Goal: Task Accomplishment & Management: Manage account settings

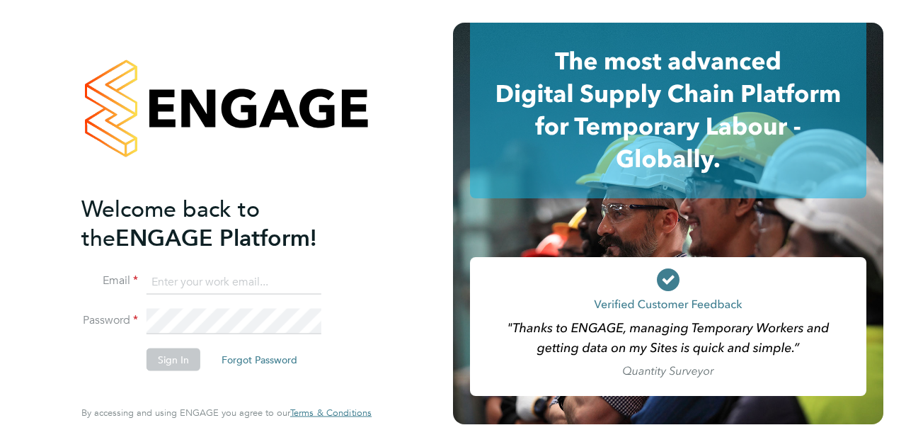
type input "[PERSON_NAME][EMAIL_ADDRESS][PERSON_NAME][PERSON_NAME][DOMAIN_NAME]"
click at [323, 331] on li "Password" at bounding box center [219, 328] width 276 height 39
click at [183, 358] on button "Sign In" at bounding box center [174, 359] width 54 height 23
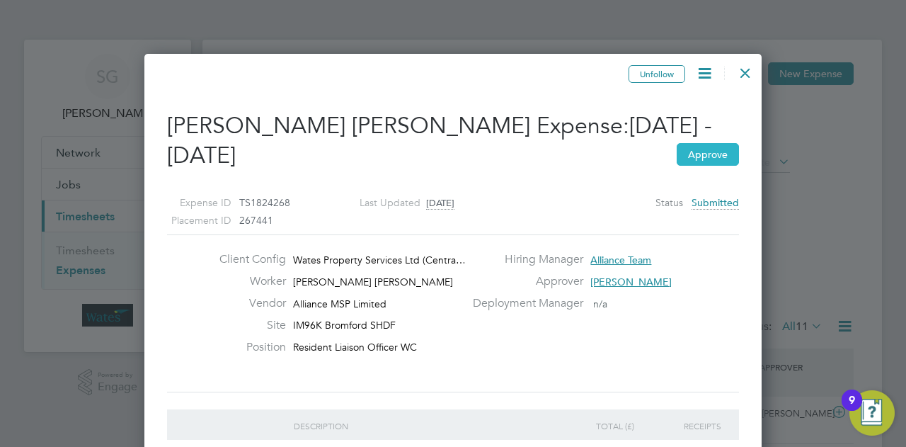
click at [705, 161] on button "Approve" at bounding box center [708, 154] width 62 height 23
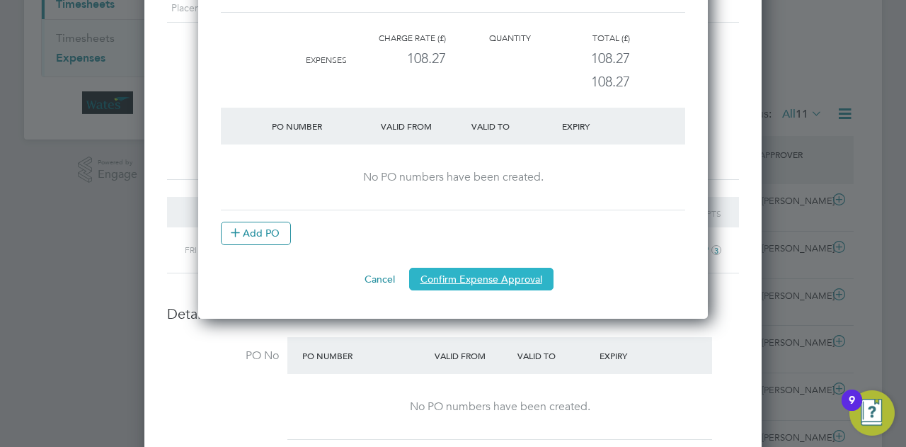
click at [493, 278] on button "Confirm Expense Approval" at bounding box center [481, 279] width 144 height 23
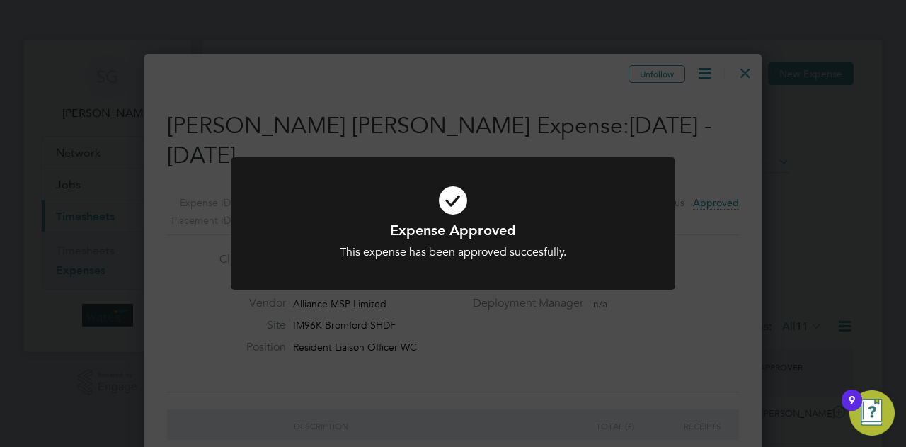
click at [495, 244] on div "Expense Approved This expense has been approved succesfully. Cancel Okay" at bounding box center [453, 240] width 368 height 39
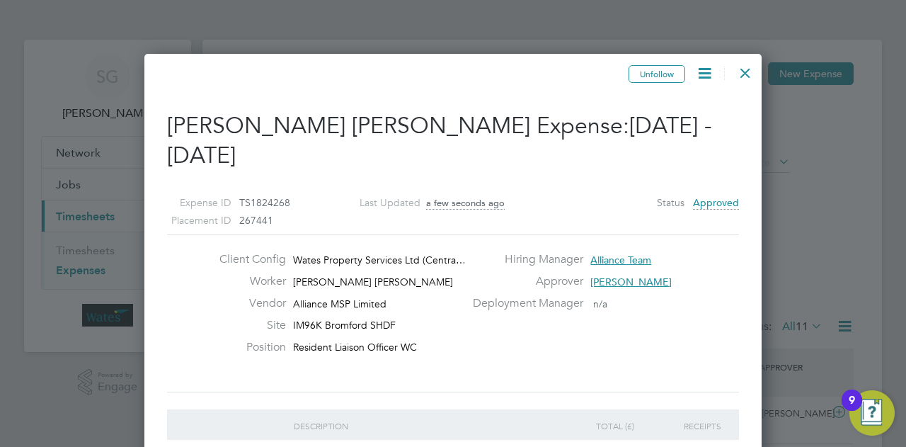
click at [745, 73] on div at bounding box center [745, 69] width 25 height 25
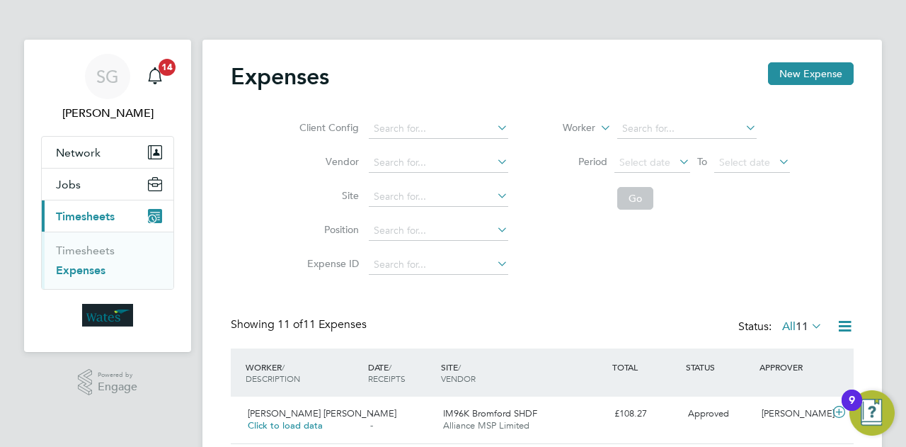
click at [88, 271] on link "Expenses" at bounding box center [81, 269] width 50 height 13
click at [98, 217] on span "Timesheets" at bounding box center [85, 216] width 59 height 13
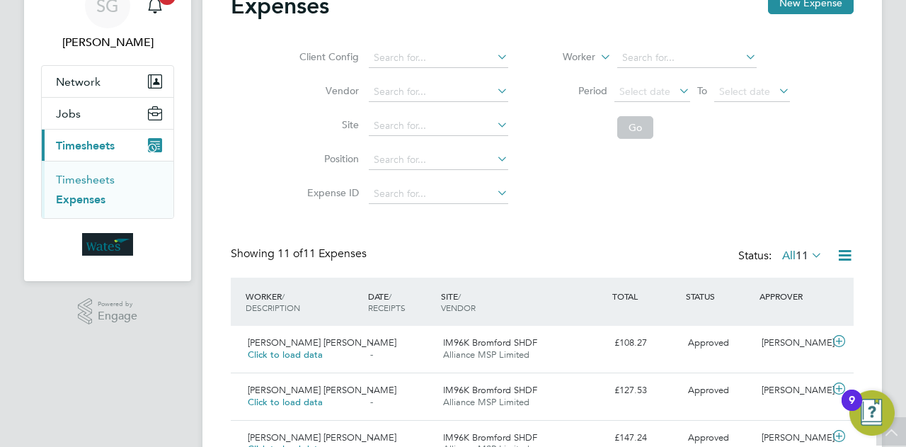
click at [74, 181] on link "Timesheets" at bounding box center [85, 179] width 59 height 13
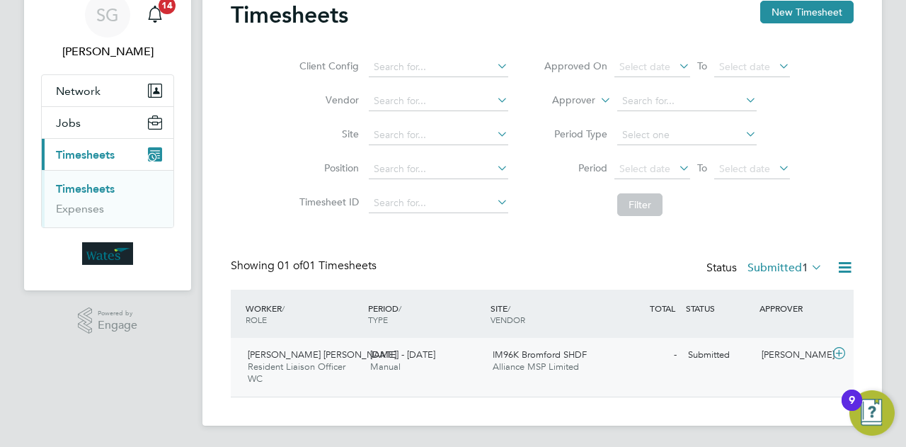
click at [719, 355] on div "Submitted" at bounding box center [719, 354] width 74 height 23
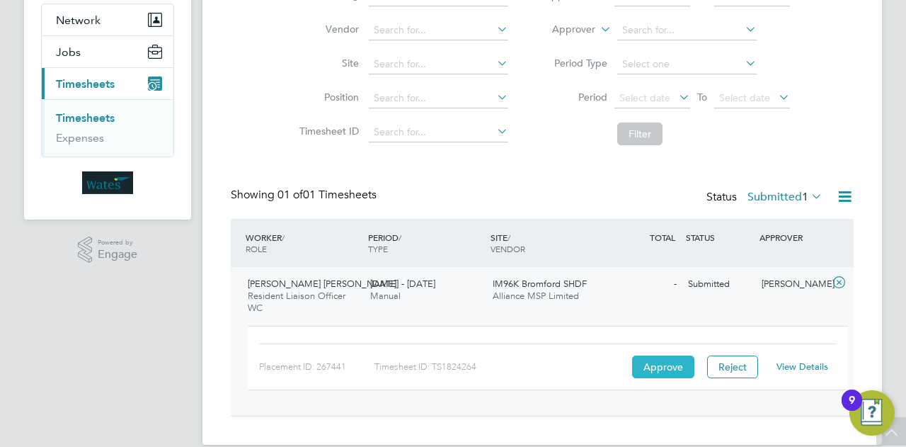
click at [655, 362] on button "Approve" at bounding box center [663, 366] width 62 height 23
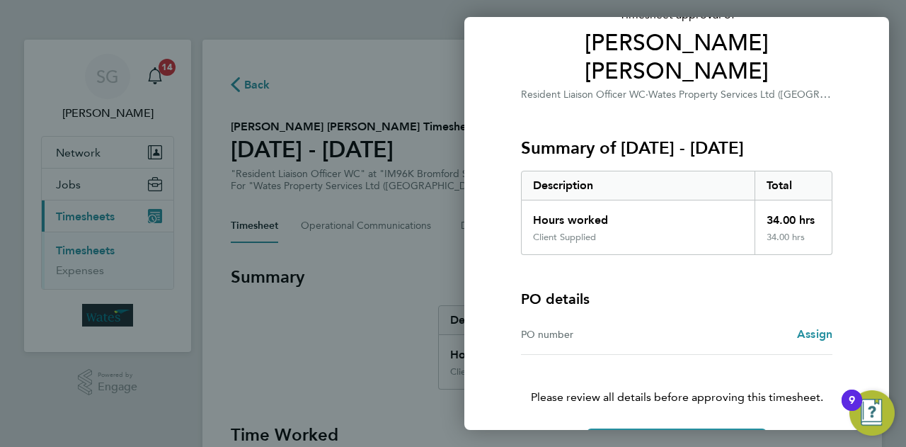
scroll to position [132, 0]
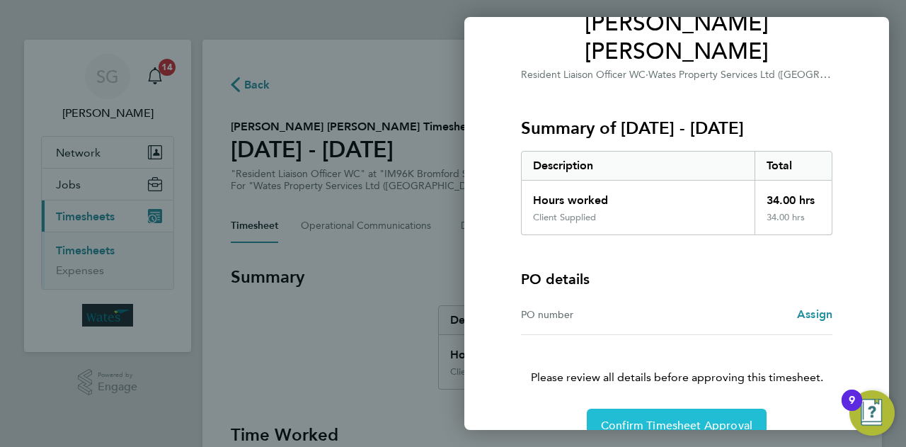
click at [648, 418] on span "Confirm Timesheet Approval" at bounding box center [676, 425] width 151 height 14
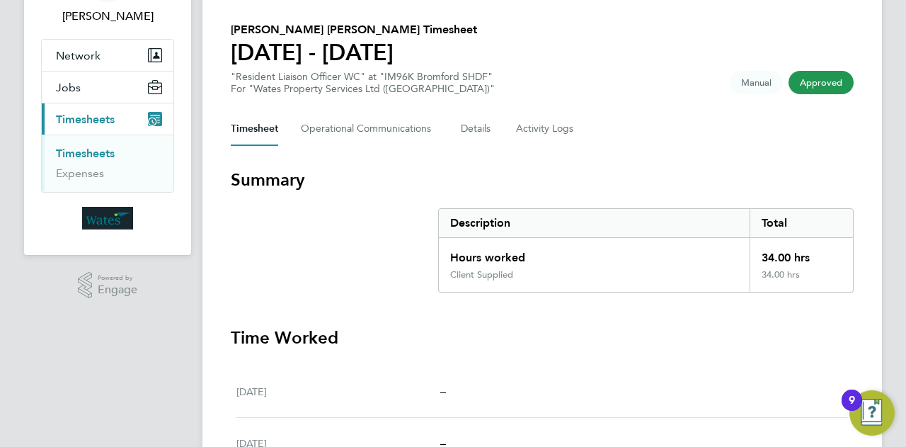
scroll to position [75, 0]
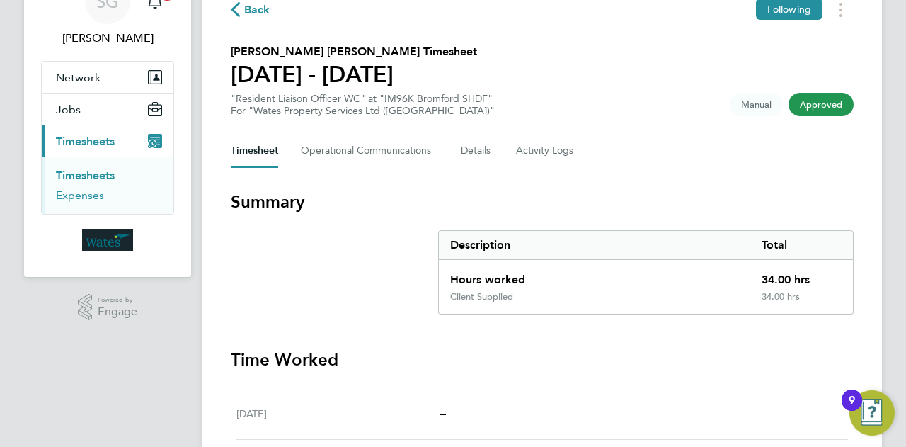
click at [89, 193] on link "Expenses" at bounding box center [80, 194] width 48 height 13
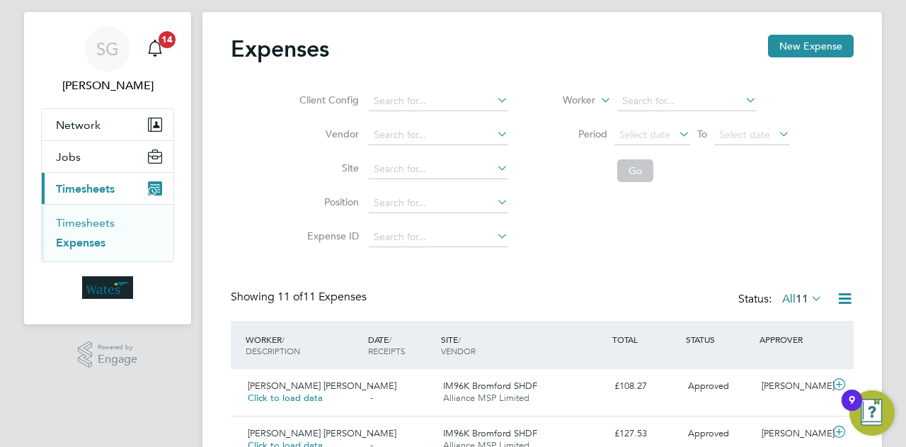
click at [77, 221] on link "Timesheets" at bounding box center [85, 222] width 59 height 13
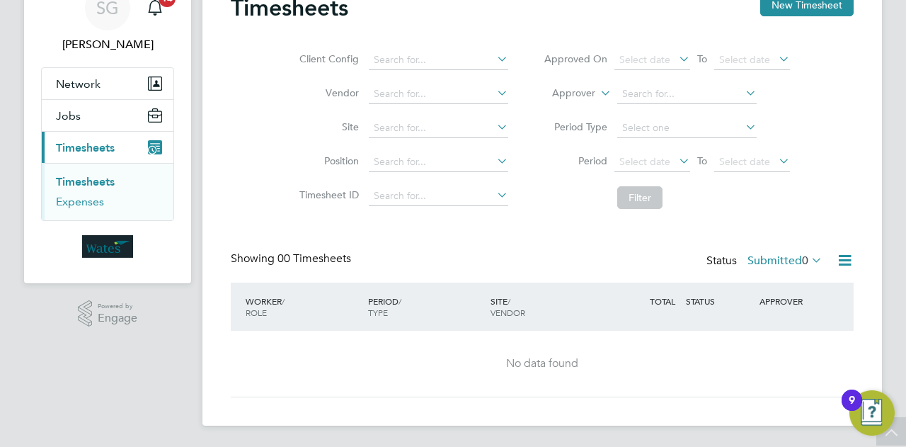
click at [93, 199] on link "Expenses" at bounding box center [80, 201] width 48 height 13
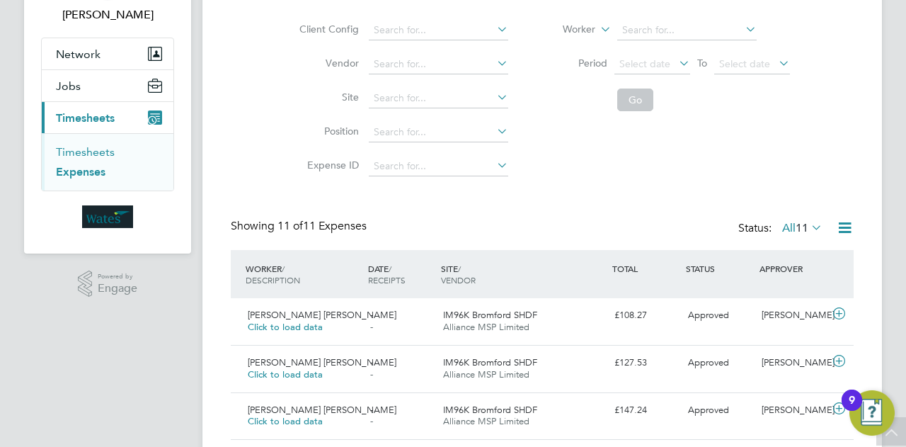
click at [70, 154] on link "Timesheets" at bounding box center [85, 151] width 59 height 13
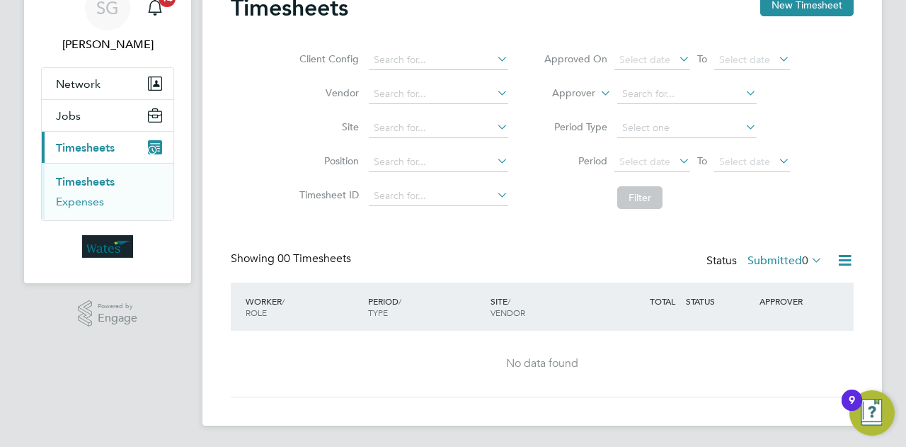
click at [86, 204] on link "Expenses" at bounding box center [80, 201] width 48 height 13
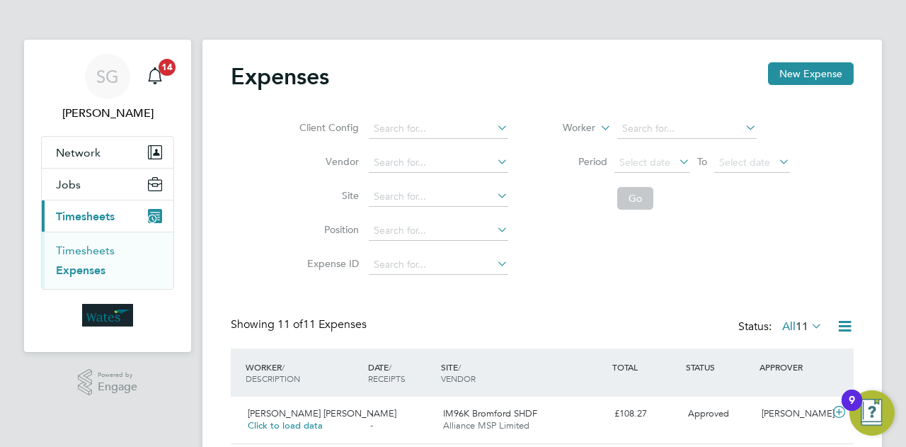
click at [81, 248] on link "Timesheets" at bounding box center [85, 250] width 59 height 13
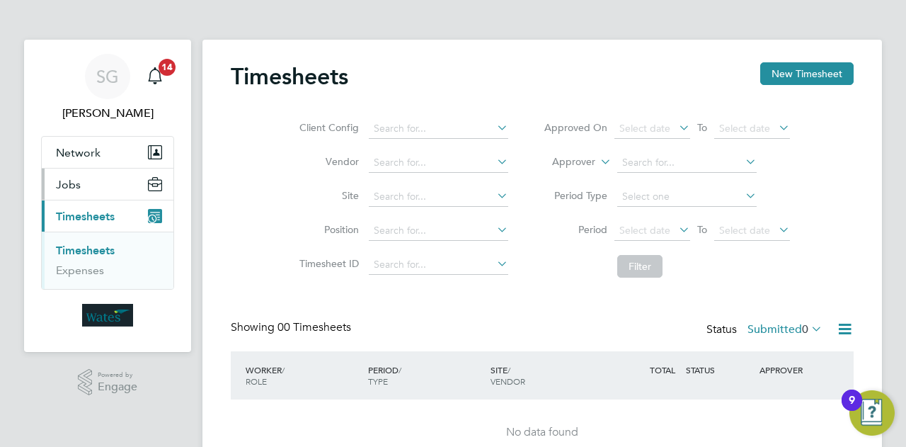
click at [75, 185] on span "Jobs" at bounding box center [68, 184] width 25 height 13
click at [166, 69] on span "14" at bounding box center [167, 67] width 17 height 17
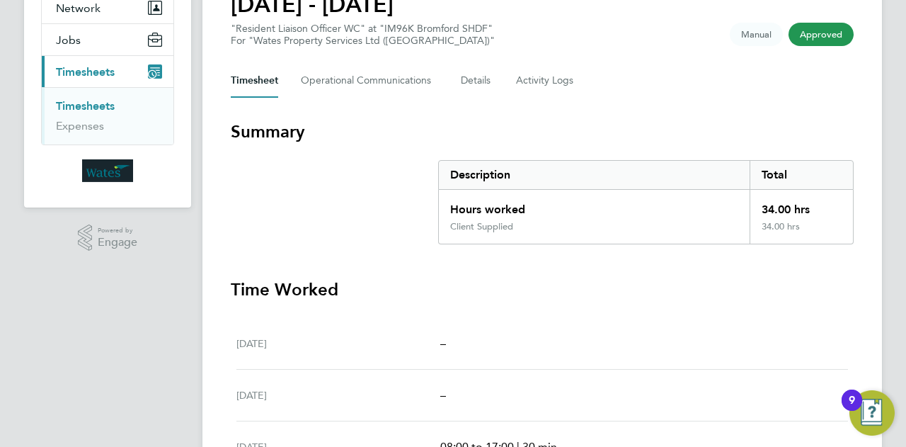
scroll to position [3, 0]
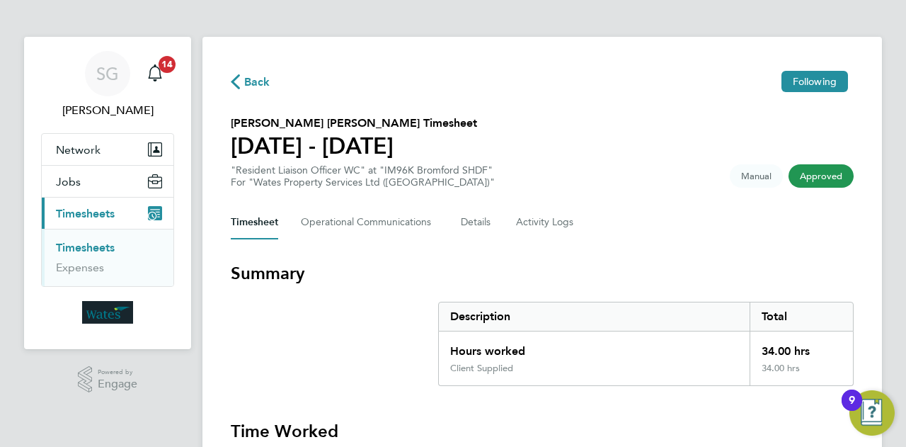
click at [764, 181] on span "Manual" at bounding box center [756, 175] width 53 height 23
click at [757, 171] on span "Manual" at bounding box center [756, 175] width 53 height 23
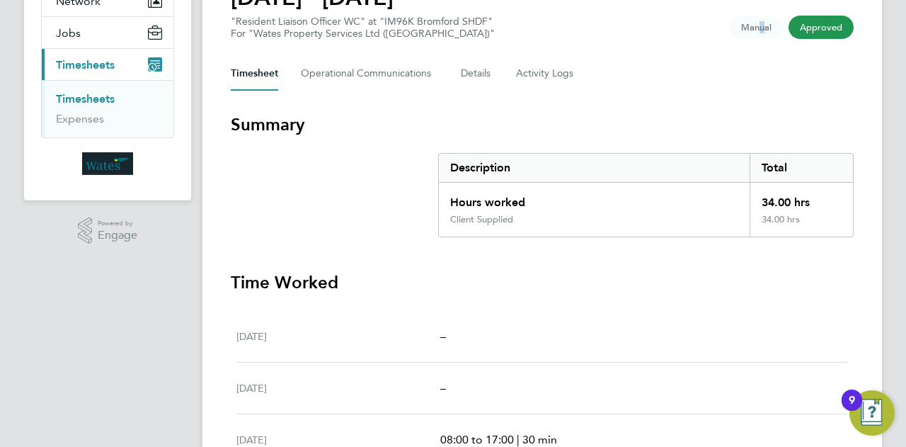
scroll to position [0, 0]
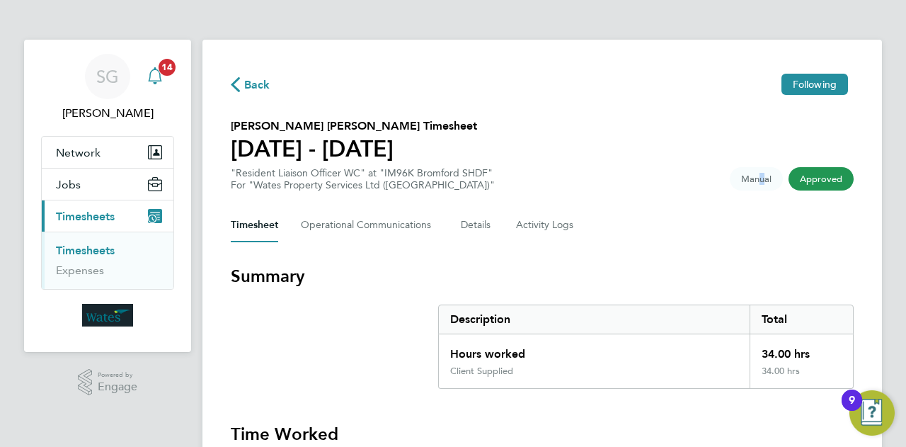
click at [159, 72] on app-badge "14" at bounding box center [167, 65] width 17 height 13
